Goal: Use online tool/utility: Utilize a website feature to perform a specific function

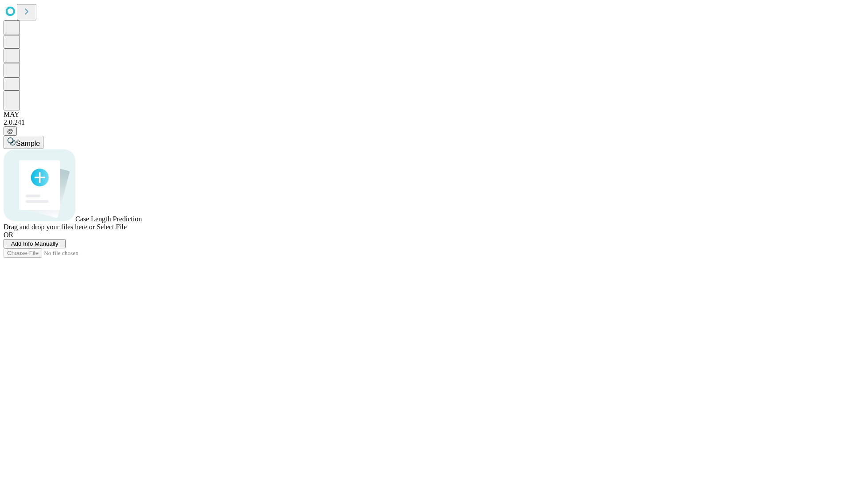
click at [127, 231] on span "Select File" at bounding box center [112, 227] width 30 height 8
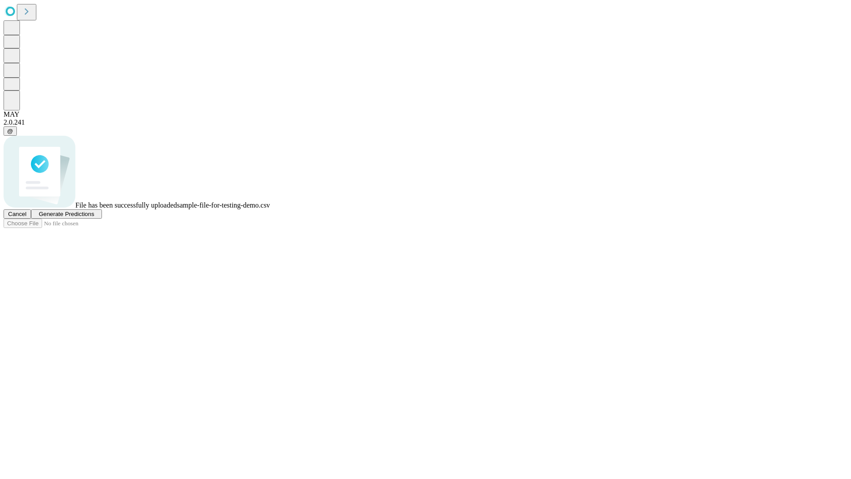
click at [94, 217] on span "Generate Predictions" at bounding box center [66, 214] width 55 height 7
